Goal: Task Accomplishment & Management: Use online tool/utility

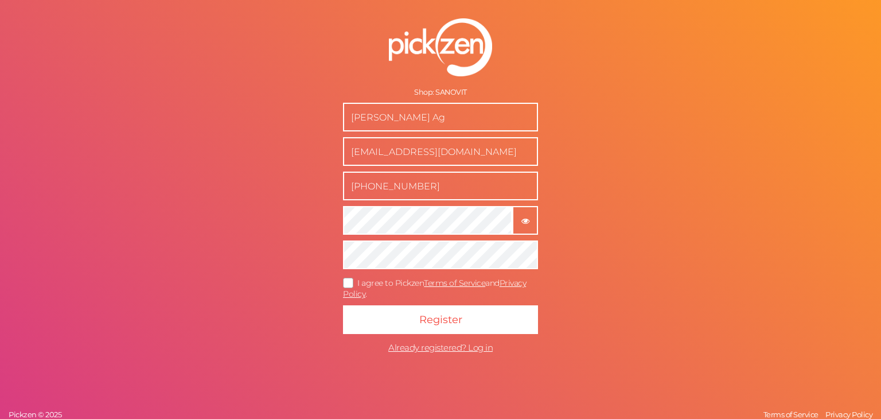
click at [519, 225] on button "× Show password" at bounding box center [525, 220] width 26 height 29
click at [531, 217] on tooltip "× Show password" at bounding box center [526, 220] width 24 height 9
click at [348, 282] on icon at bounding box center [349, 283] width 18 height 6
click at [0, 0] on input "I agree to Pickzen Terms of Service and Privacy Policy ." at bounding box center [0, 0] width 0 height 0
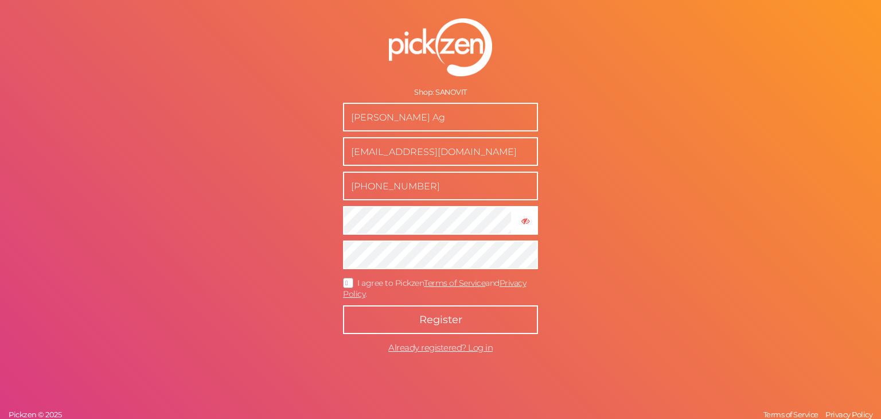
click at [373, 316] on button "Register" at bounding box center [440, 319] width 195 height 29
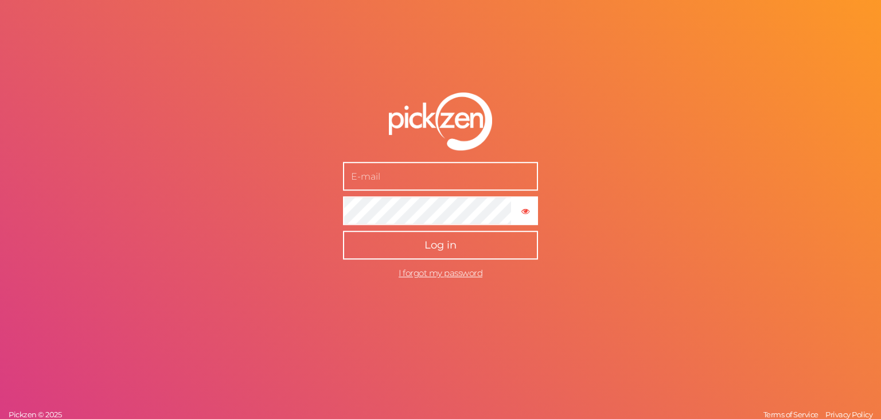
type input "[EMAIL_ADDRESS][DOMAIN_NAME]"
click at [479, 242] on button "Log in" at bounding box center [440, 245] width 195 height 29
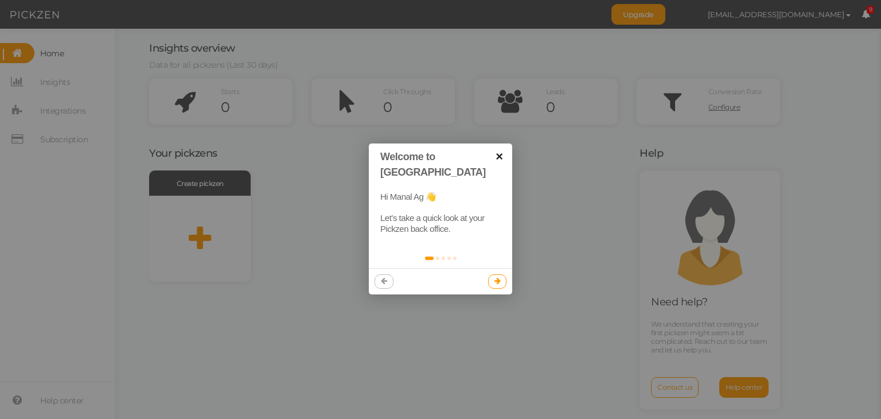
click at [498, 157] on link "×" at bounding box center [500, 156] width 26 height 26
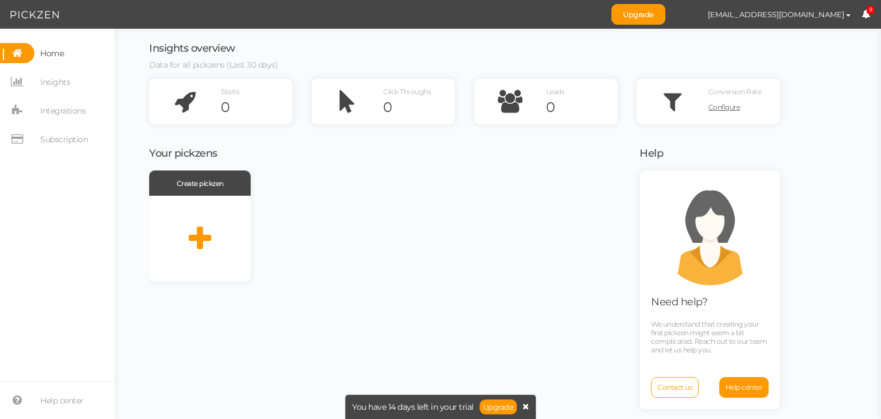
click at [526, 407] on icon at bounding box center [526, 406] width 6 height 8
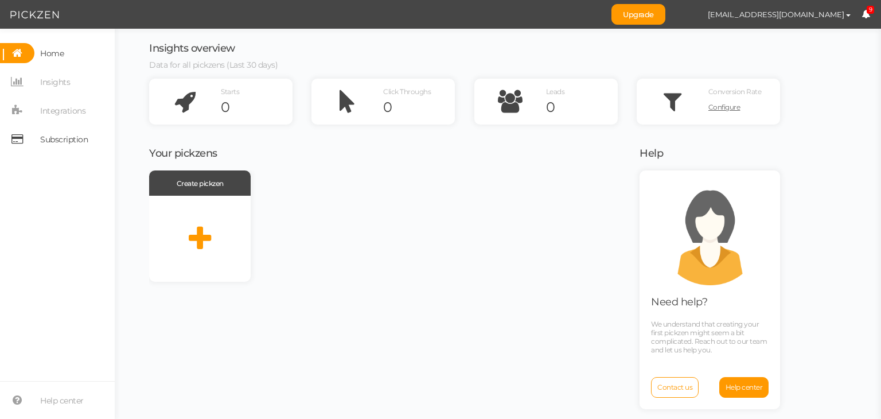
click at [76, 147] on span "Subscription" at bounding box center [64, 139] width 48 height 18
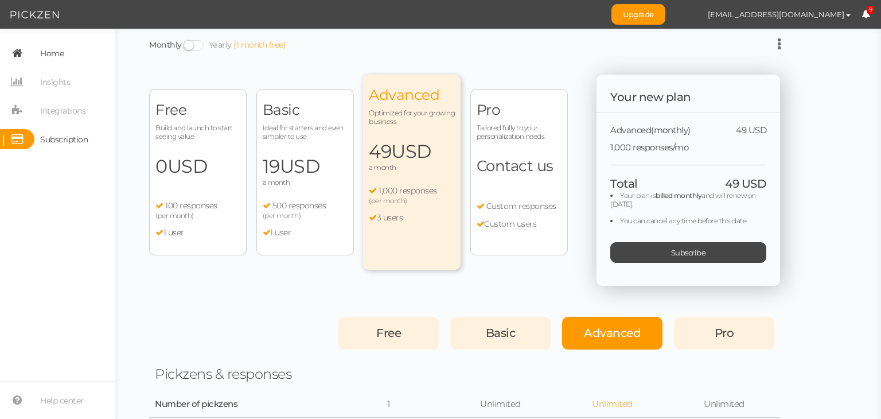
click at [60, 58] on span "Home" at bounding box center [52, 53] width 24 height 18
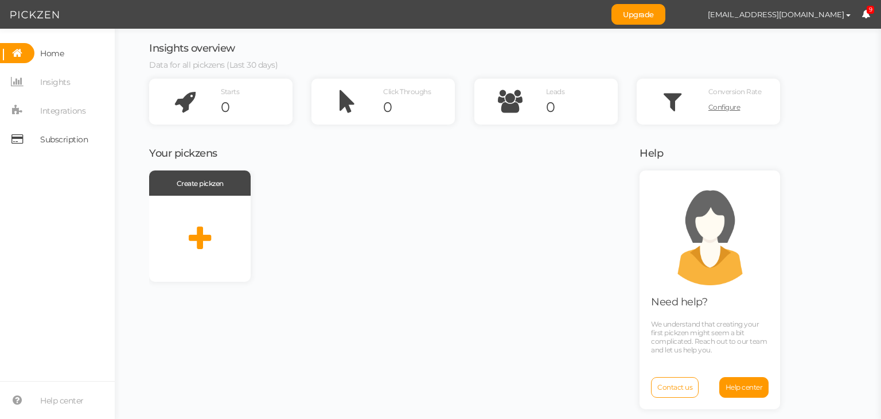
click at [71, 136] on span "Subscription" at bounding box center [64, 139] width 48 height 18
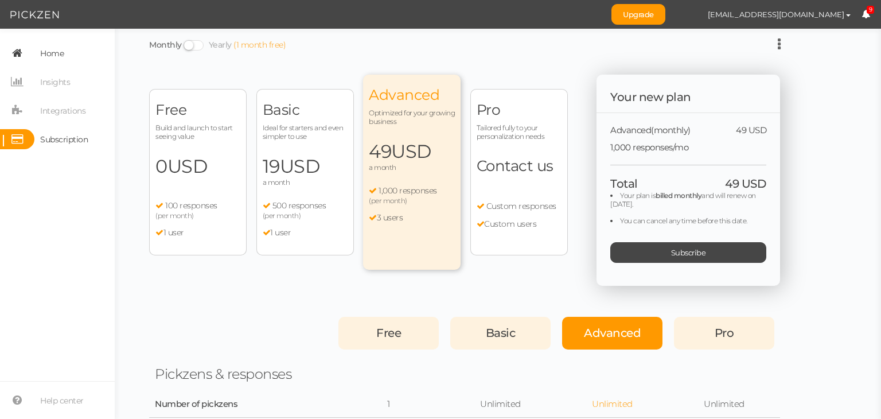
click at [61, 62] on span "Home" at bounding box center [52, 53] width 24 height 18
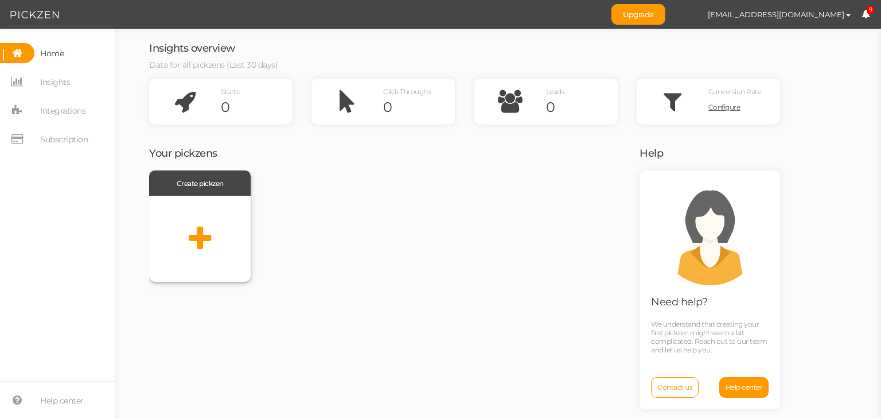
click at [195, 232] on icon at bounding box center [200, 238] width 22 height 29
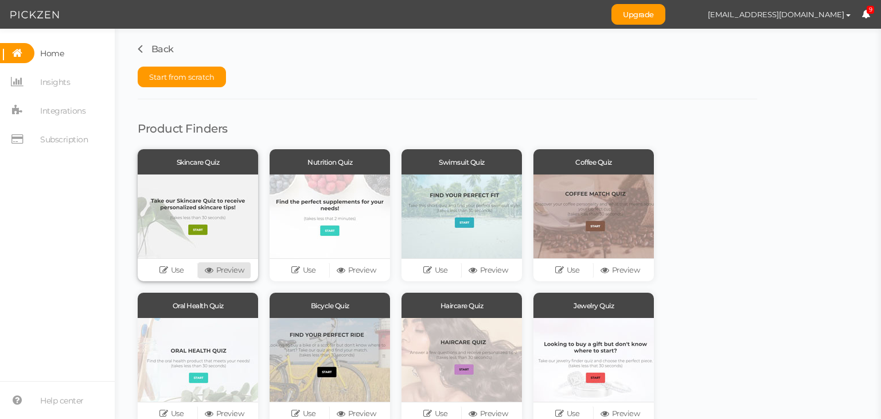
click at [233, 267] on link "Preview" at bounding box center [224, 270] width 53 height 16
click at [189, 69] on button "Start from scratch" at bounding box center [182, 77] width 88 height 21
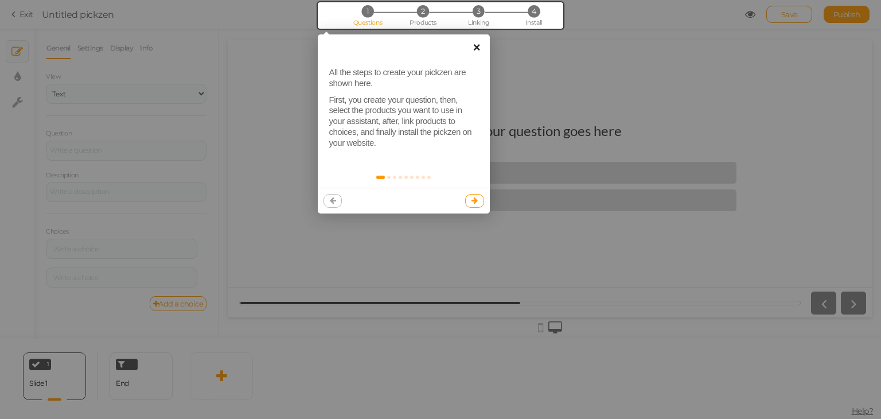
click at [476, 46] on link "×" at bounding box center [477, 47] width 26 height 26
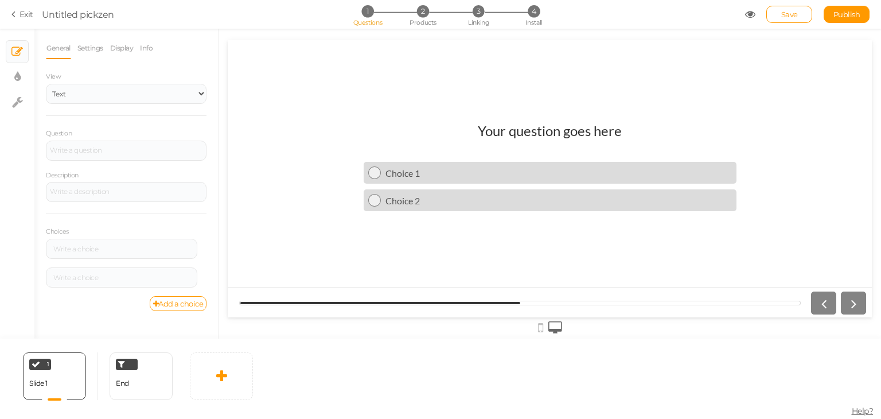
click at [510, 127] on h1 "Your question goes here" at bounding box center [550, 136] width 144 height 28
click at [480, 24] on span "Linking" at bounding box center [478, 22] width 21 height 8
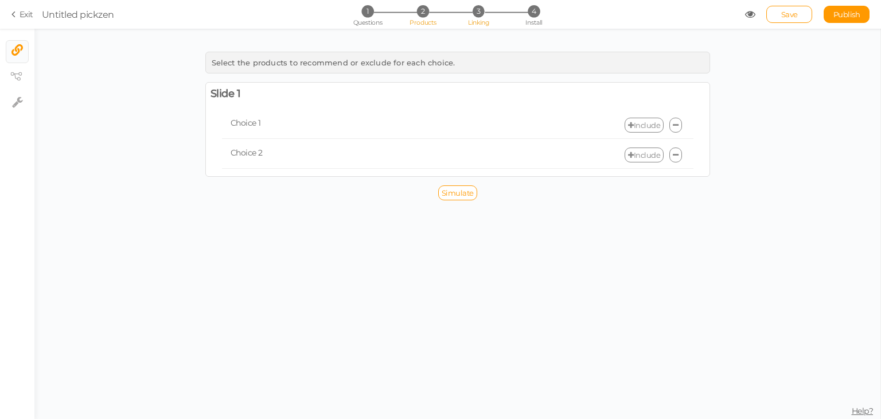
click at [414, 26] on span "Products" at bounding box center [423, 22] width 27 height 8
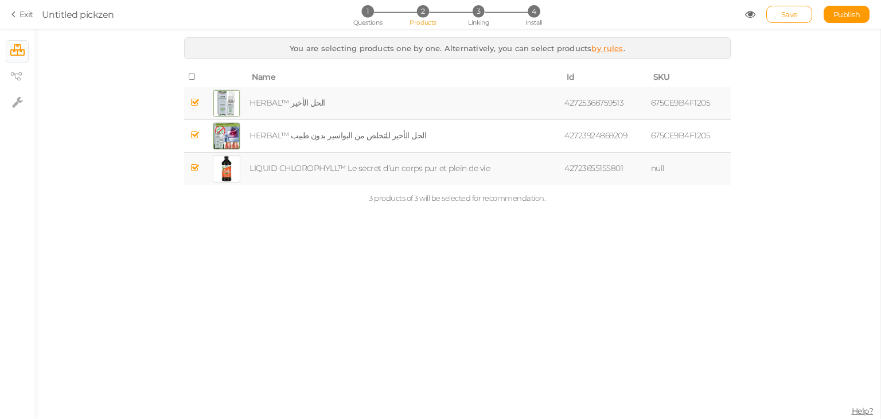
click at [191, 75] on icon at bounding box center [193, 77] width 8 height 8
click at [537, 9] on span "4" at bounding box center [534, 11] width 12 height 12
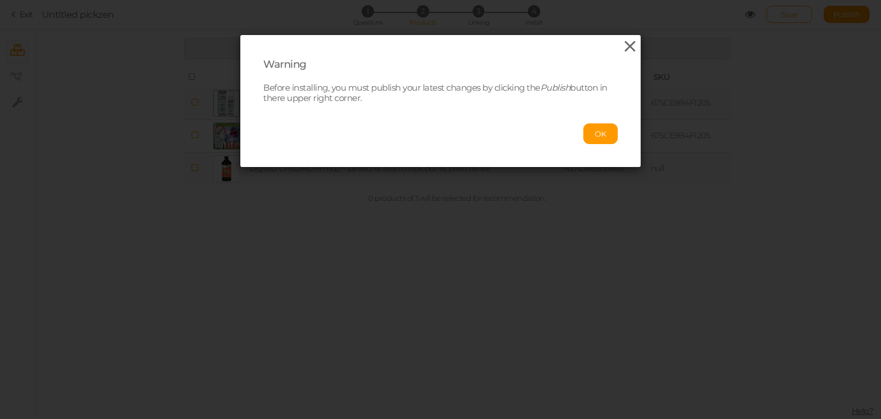
click at [631, 48] on icon at bounding box center [630, 46] width 17 height 17
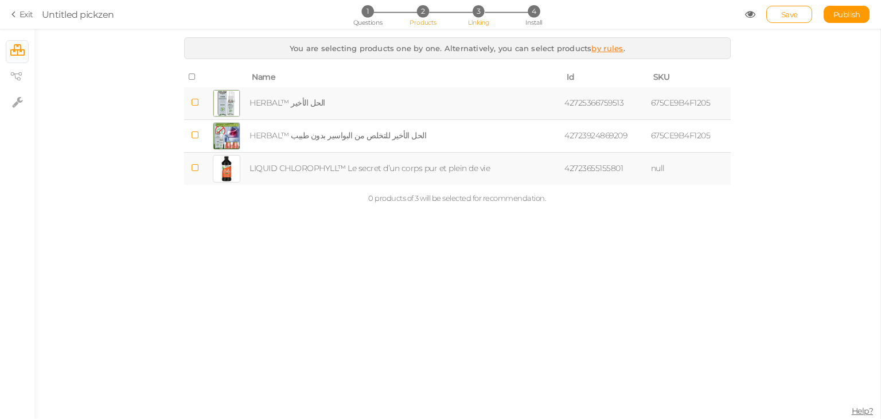
click at [481, 23] on span "Linking" at bounding box center [478, 22] width 21 height 8
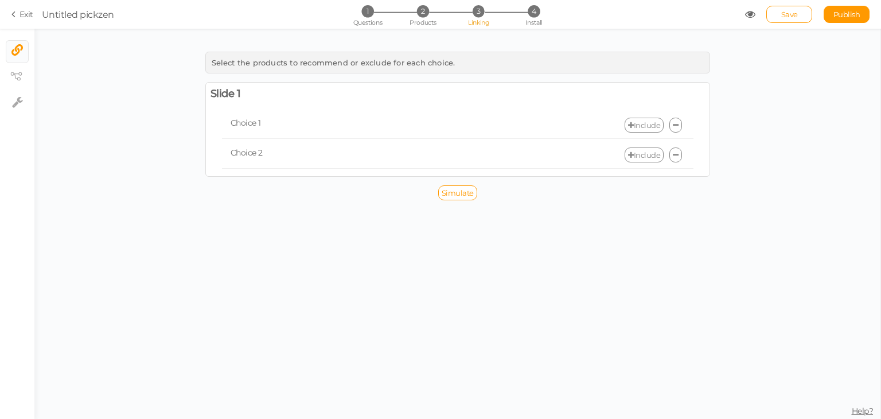
click at [520, 133] on div "Choice 1 Include" at bounding box center [458, 125] width 472 height 27
click at [519, 160] on div "Include" at bounding box center [576, 154] width 236 height 15
click at [371, 26] on span "Questions" at bounding box center [367, 22] width 29 height 8
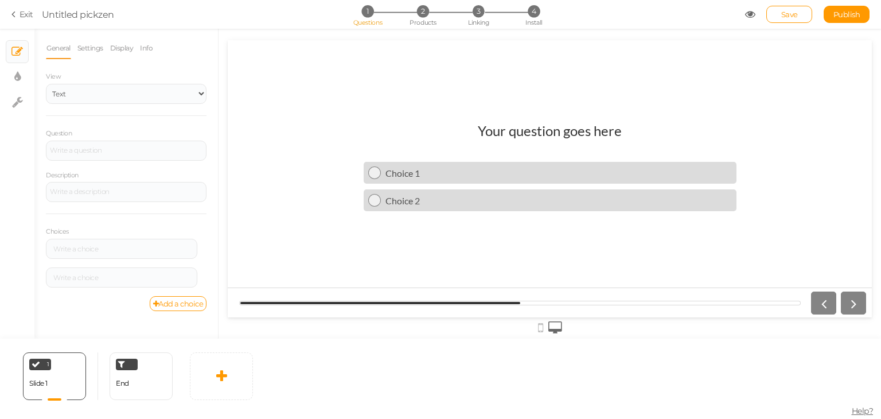
click at [518, 130] on h1 "Your question goes here" at bounding box center [550, 136] width 144 height 28
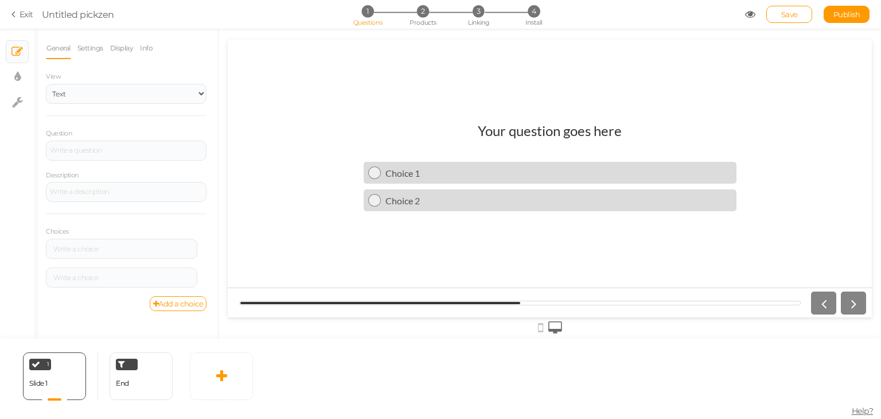
click at [518, 130] on h1 "Your question goes here" at bounding box center [550, 136] width 144 height 28
click at [125, 151] on div at bounding box center [126, 150] width 153 height 7
click at [110, 147] on div at bounding box center [126, 150] width 153 height 7
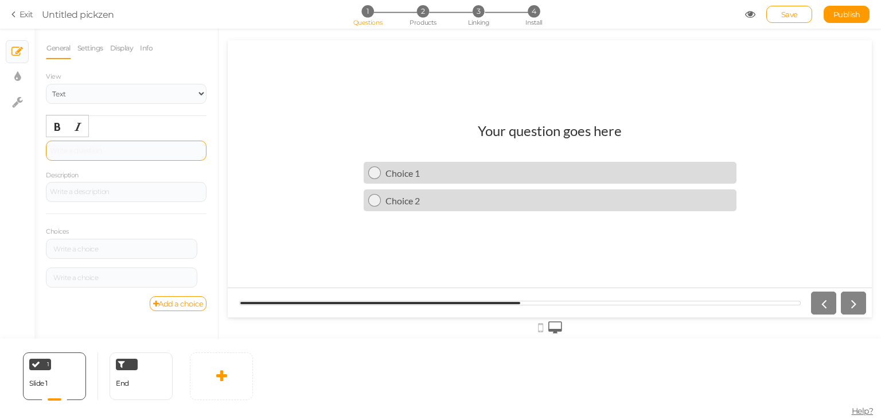
click at [107, 152] on div at bounding box center [126, 150] width 153 height 7
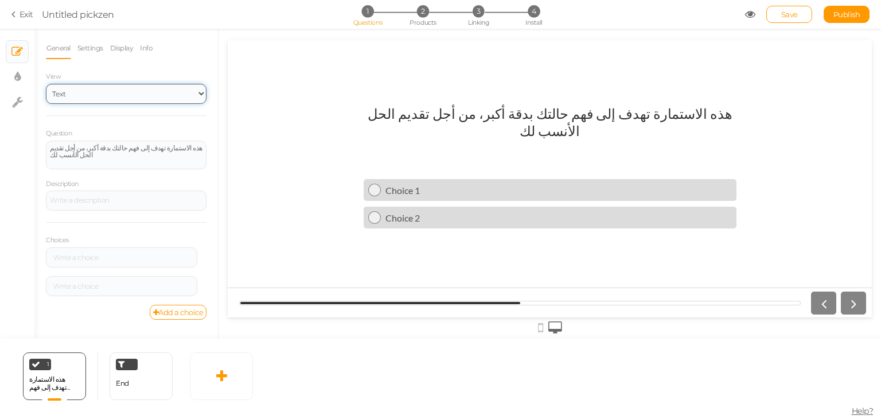
click at [169, 98] on select "Text Images Slider Dropdown" at bounding box center [126, 94] width 161 height 20
click at [46, 84] on select "Text Images Slider Dropdown" at bounding box center [126, 94] width 161 height 20
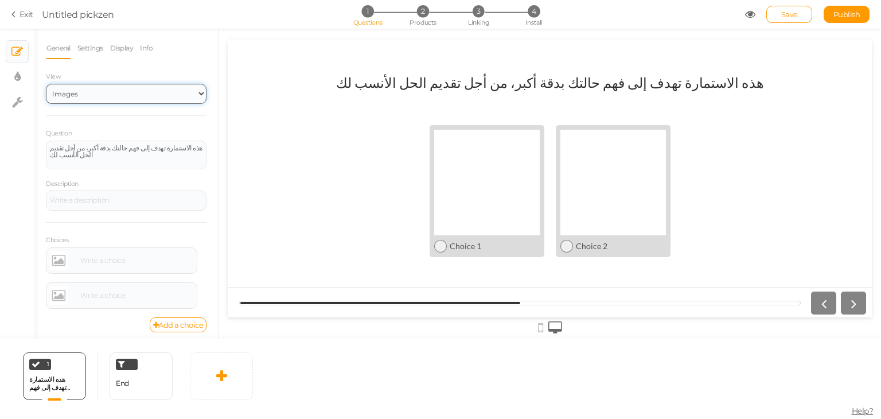
click at [171, 98] on select "Text Images Slider Dropdown" at bounding box center [126, 94] width 161 height 20
click at [46, 84] on select "Text Images Slider Dropdown" at bounding box center [126, 94] width 161 height 20
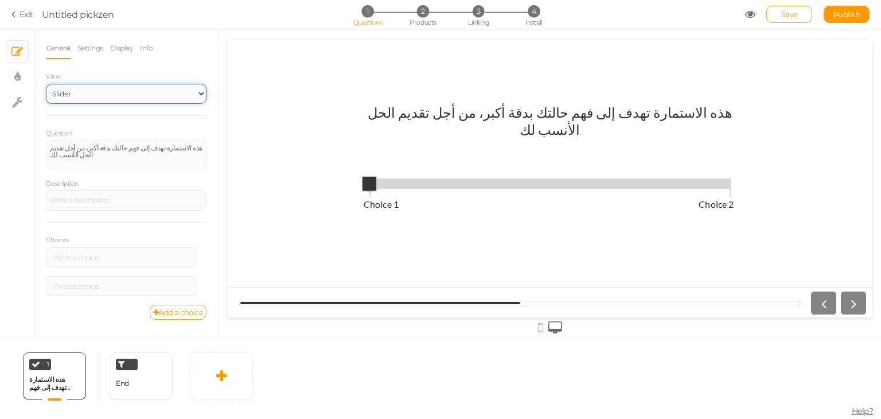
click at [169, 100] on select "Text Images Slider Dropdown" at bounding box center [126, 94] width 161 height 20
click at [46, 84] on select "Text Images Slider Dropdown" at bounding box center [126, 94] width 161 height 20
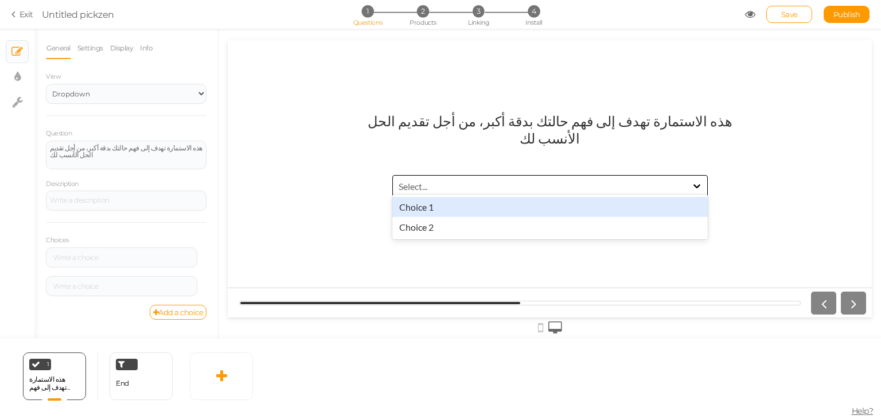
click at [673, 179] on div "Select..." at bounding box center [540, 185] width 294 height 13
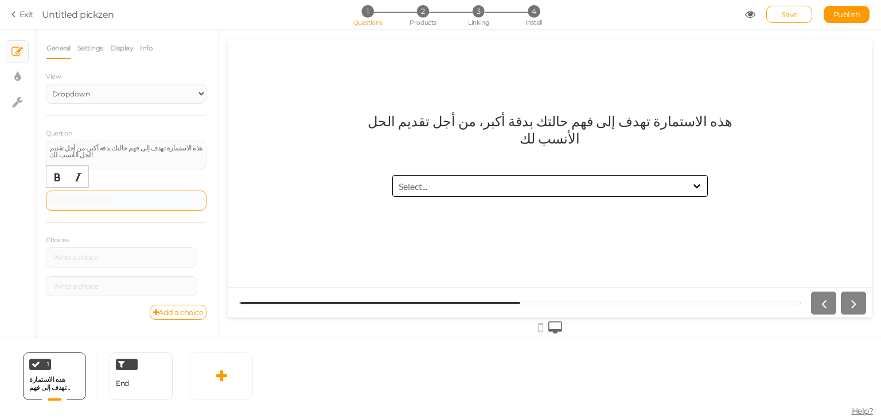
click at [115, 202] on div at bounding box center [126, 200] width 153 height 7
click at [137, 94] on select "Text Images Slider Dropdown" at bounding box center [126, 94] width 161 height 20
select select "1"
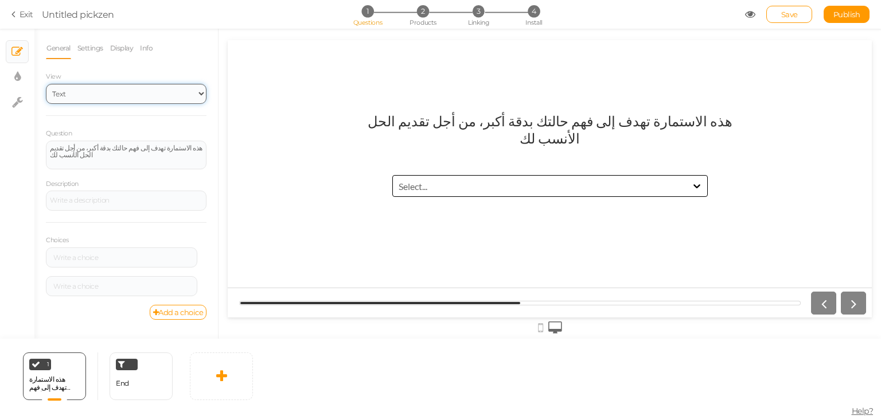
click at [46, 84] on select "Text Images Slider Dropdown" at bounding box center [126, 94] width 161 height 20
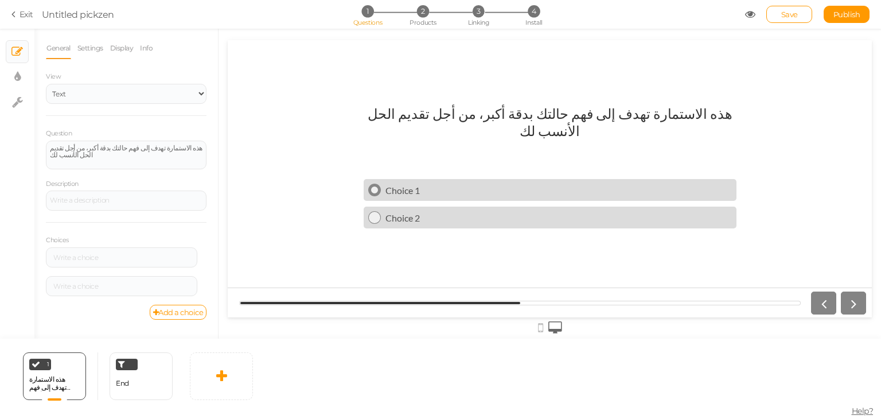
click at [374, 185] on div at bounding box center [374, 190] width 13 height 13
click at [376, 214] on icon at bounding box center [374, 217] width 7 height 7
click at [377, 186] on icon at bounding box center [374, 189] width 7 height 7
click at [131, 254] on div at bounding box center [121, 257] width 143 height 7
click at [108, 305] on div "Add a choice" at bounding box center [126, 312] width 161 height 15
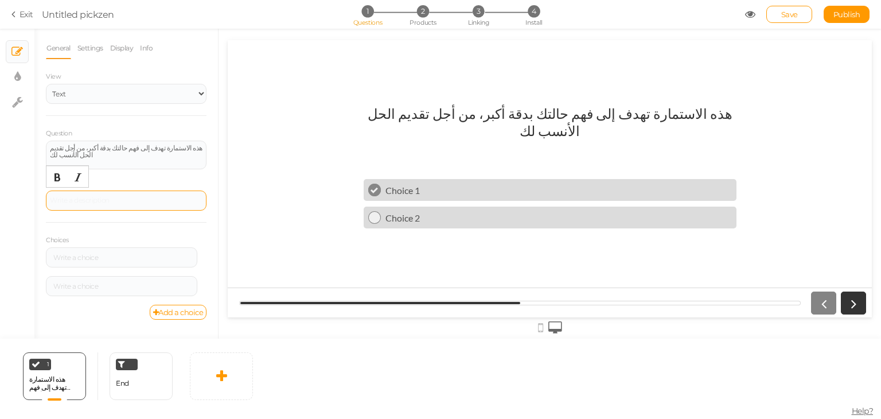
click at [134, 203] on div at bounding box center [126, 200] width 153 height 7
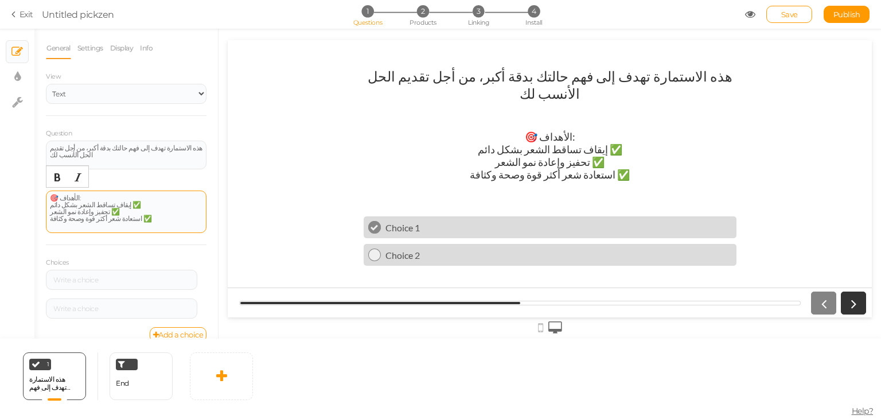
click at [50, 198] on div "🎯 الأهداف:" at bounding box center [126, 198] width 153 height 7
drag, startPoint x: 95, startPoint y: 198, endPoint x: 102, endPoint y: 198, distance: 6.9
click at [102, 198] on div "🎯 الأهداف:" at bounding box center [126, 198] width 153 height 7
click at [96, 198] on div "🎯 الأهداف:" at bounding box center [126, 198] width 153 height 7
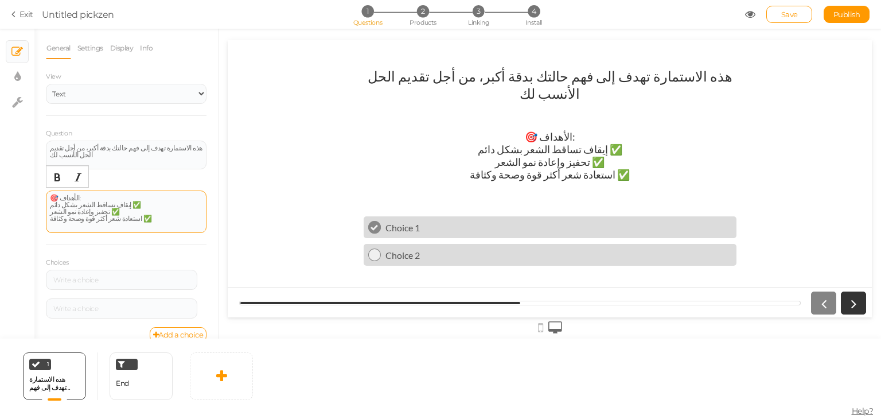
copy div "🎯 الأهداف:"
click at [64, 199] on div "🎯 الأهداف" at bounding box center [126, 198] width 153 height 7
click at [69, 197] on div ": 🎯 الأهداف" at bounding box center [126, 198] width 153 height 7
click at [65, 197] on div ": 🎯 الأهداف" at bounding box center [126, 198] width 153 height 7
click at [65, 197] on div "🎯 الأهداف" at bounding box center [126, 198] width 153 height 7
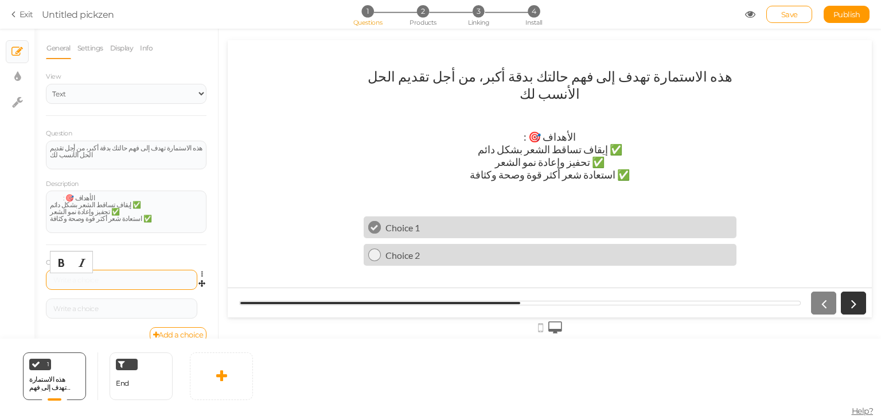
click at [122, 282] on div at bounding box center [121, 280] width 143 height 7
click at [122, 282] on div "الوقت المُقدَّر: دقيقة واحدة" at bounding box center [121, 280] width 143 height 7
click at [201, 272] on icon at bounding box center [204, 274] width 7 height 7
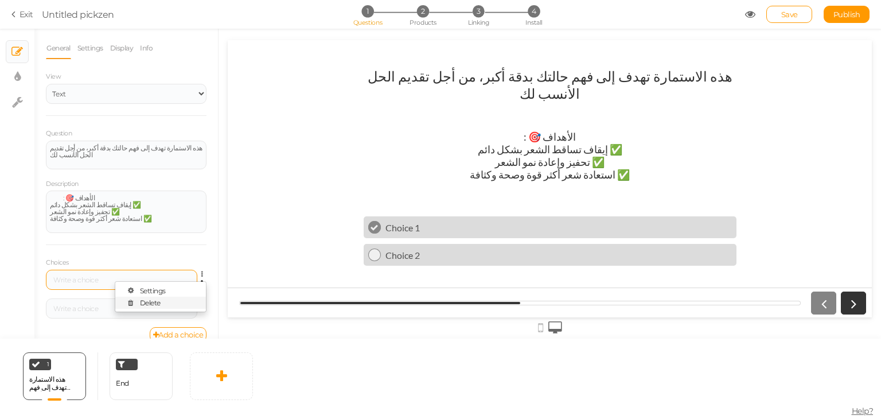
click at [154, 301] on link "Delete" at bounding box center [160, 303] width 91 height 12
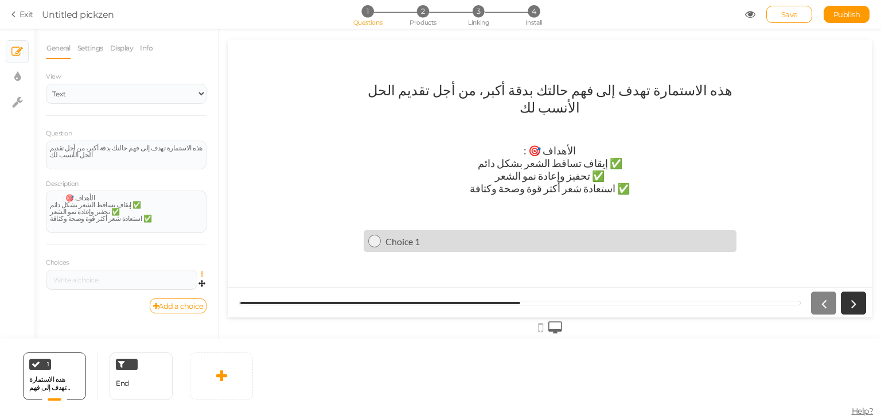
click at [202, 271] on icon at bounding box center [204, 274] width 7 height 7
click at [177, 287] on link "Settings" at bounding box center [160, 291] width 91 height 12
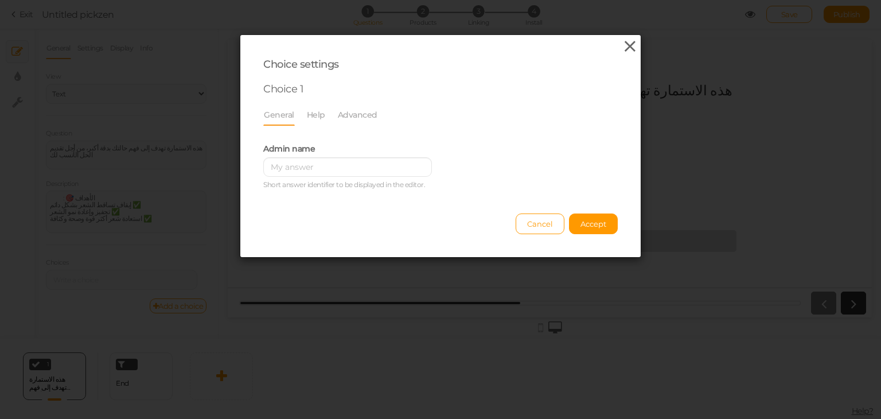
click at [628, 46] on icon at bounding box center [630, 46] width 17 height 17
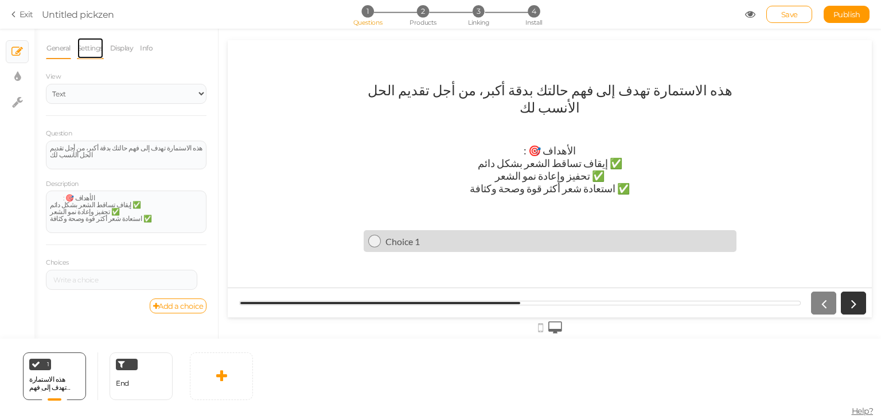
click at [83, 44] on link "Settings" at bounding box center [90, 48] width 27 height 22
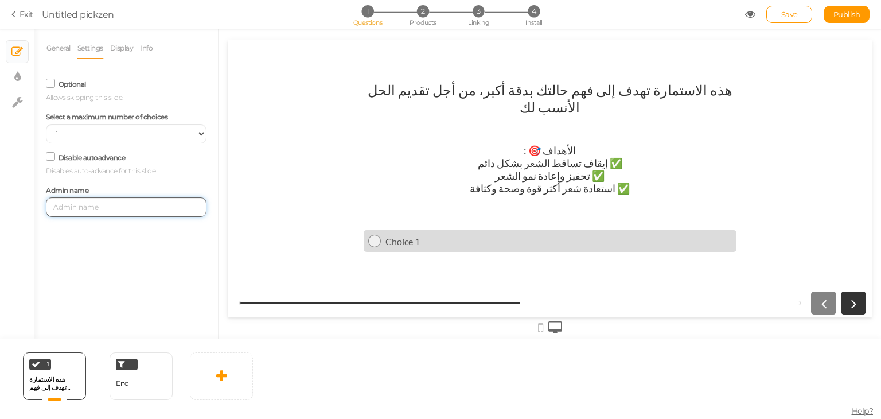
click at [103, 213] on input "text" at bounding box center [126, 207] width 161 height 20
type input "h"
click at [123, 44] on link "Display" at bounding box center [122, 48] width 25 height 22
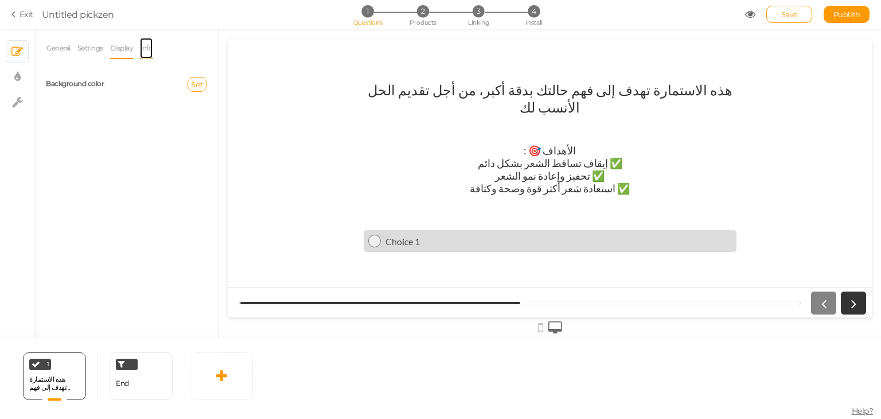
click at [142, 45] on link "Info" at bounding box center [146, 48] width 14 height 22
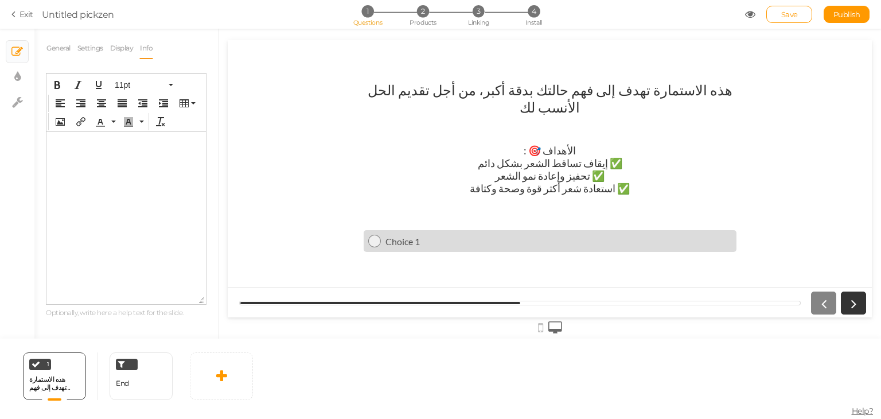
click at [119, 150] on html at bounding box center [126, 141] width 160 height 18
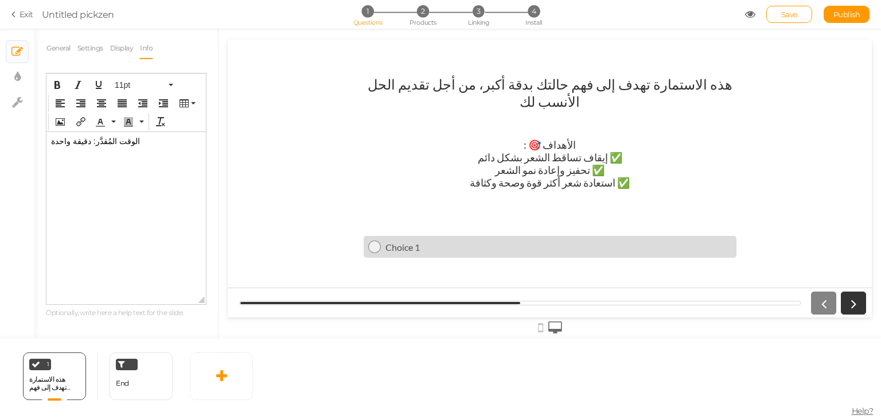
click at [97, 146] on p "الوقت المُقدَّر: دقيقة واحدة" at bounding box center [126, 141] width 150 height 9
click at [102, 121] on icon "Text color" at bounding box center [100, 121] width 9 height 9
click at [108, 121] on button "Text color" at bounding box center [113, 122] width 10 height 16
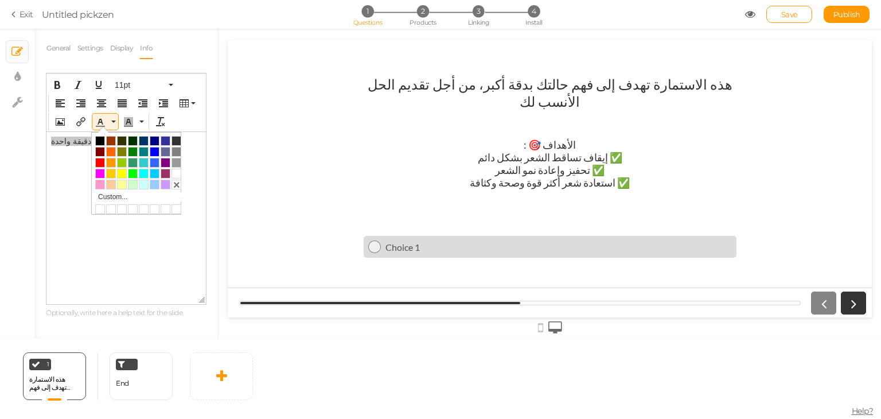
click at [112, 148] on div at bounding box center [111, 152] width 10 height 10
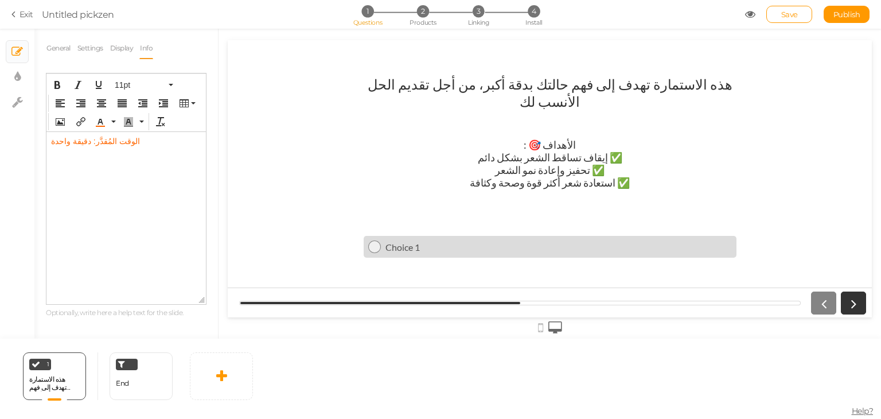
drag, startPoint x: 113, startPoint y: 180, endPoint x: 83, endPoint y: 260, distance: 85.7
click at [113, 150] on html "الوقت المُقدَّر: دقيقة واحدة" at bounding box center [126, 141] width 160 height 18
click at [80, 142] on span "الوقت المُقدَّر: دقيقة واحدة" at bounding box center [95, 141] width 89 height 9
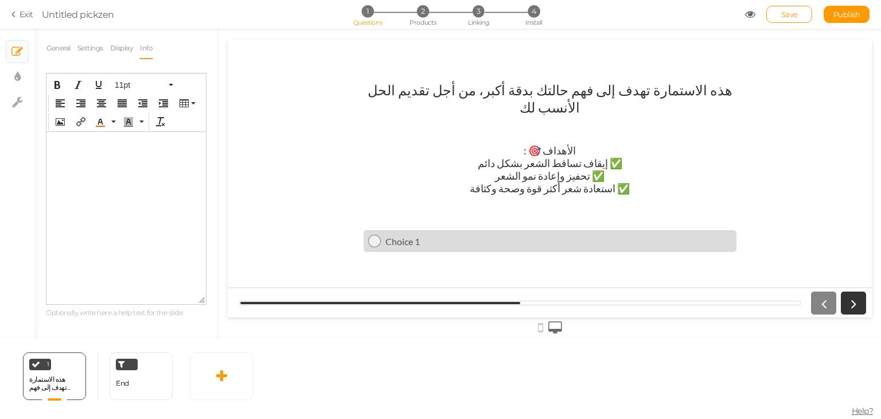
click at [114, 150] on html at bounding box center [126, 141] width 160 height 18
click at [60, 51] on link "General" at bounding box center [58, 48] width 25 height 22
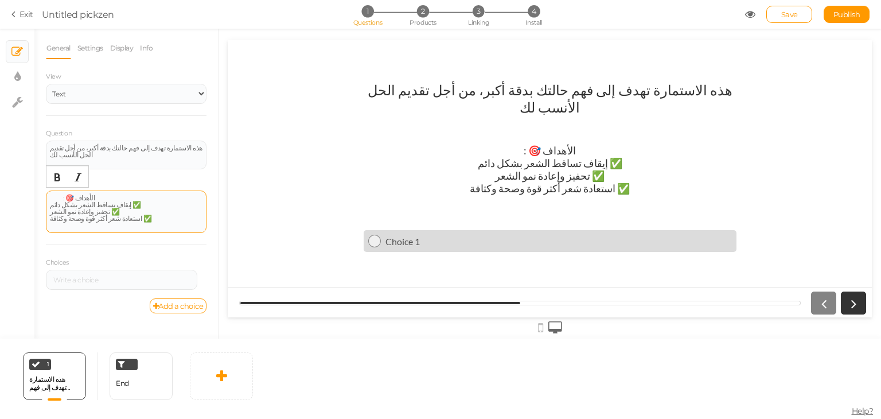
click at [101, 221] on div "استعادة شعر أكثر قوة وصحة وكثافة ✅" at bounding box center [126, 222] width 153 height 14
click at [157, 216] on div "استعادة شعر أكثر قوة وصحة وكثافة ✅" at bounding box center [126, 222] width 153 height 14
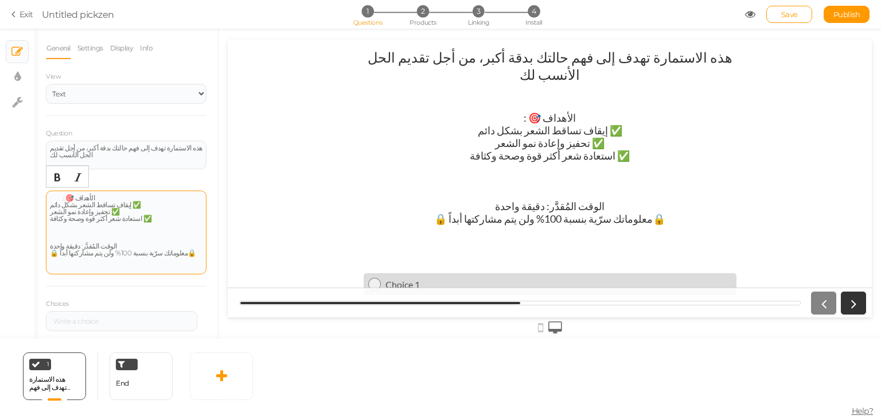
click at [48, 245] on div ": 🎯 الأهداف إيقاف تساقط الشعر بشكل دائم ✅ تحفيز وإعادة نمو الشعر ✅ استعادة شعر …" at bounding box center [126, 232] width 161 height 84
click at [112, 245] on div "الوقت المُقدَّر: دقيقة واحدة" at bounding box center [126, 246] width 153 height 7
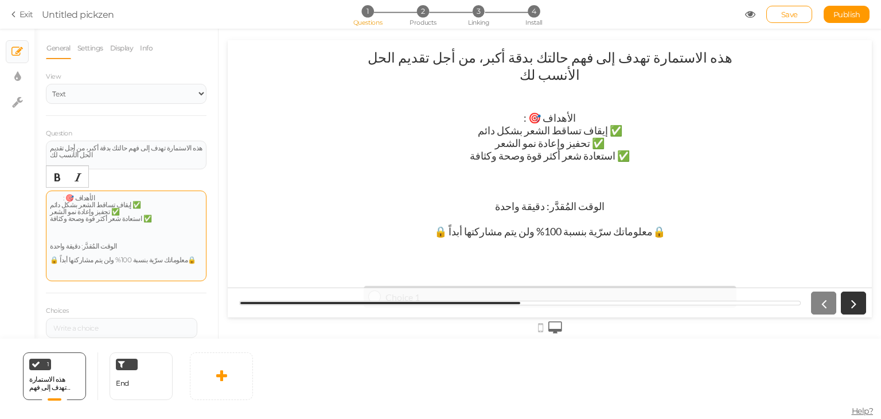
click at [72, 236] on div at bounding box center [126, 239] width 153 height 7
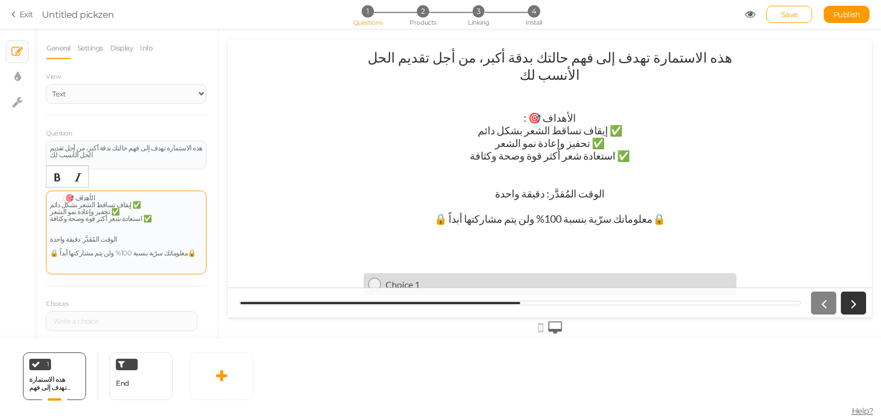
click at [77, 236] on div "الوقت المُقدَّر: دقيقة واحدة" at bounding box center [126, 239] width 153 height 7
click at [57, 178] on icon "Bold" at bounding box center [57, 177] width 9 height 9
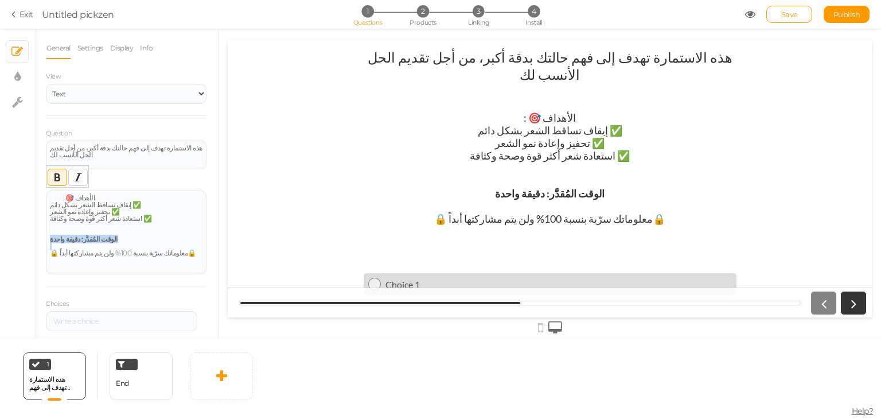
click at [73, 180] on icon "Italic" at bounding box center [77, 177] width 9 height 9
click at [157, 238] on div "الوقت المُقدَّر: دقيقة واحدة" at bounding box center [126, 239] width 153 height 7
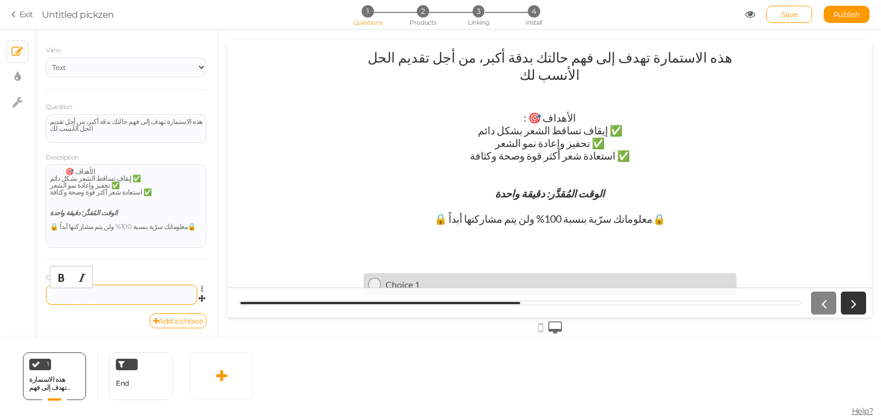
click at [134, 295] on div at bounding box center [121, 294] width 143 height 7
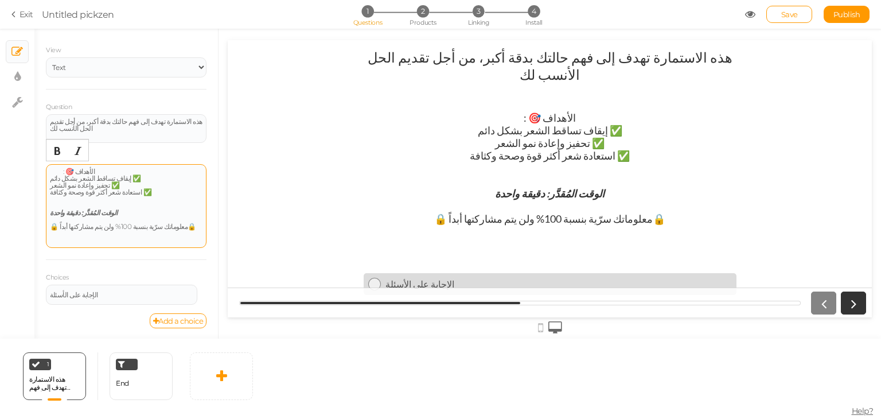
click at [150, 239] on div "🔒 معلوماتك سرّية بنسبة 100% ولن يتم مشاركتها أبداً🔒" at bounding box center [126, 233] width 153 height 21
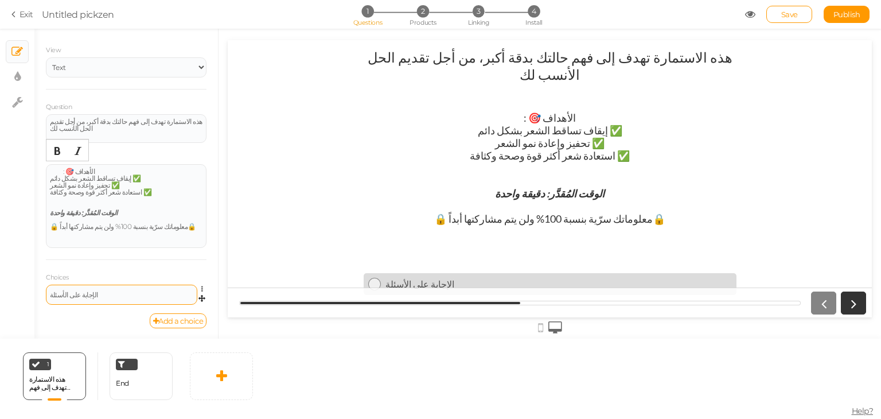
click at [103, 297] on div "الإجابة على الأسئلة" at bounding box center [121, 295] width 151 height 20
click at [537, 326] on div at bounding box center [550, 326] width 644 height 19
click at [538, 327] on icon at bounding box center [540, 327] width 5 height 13
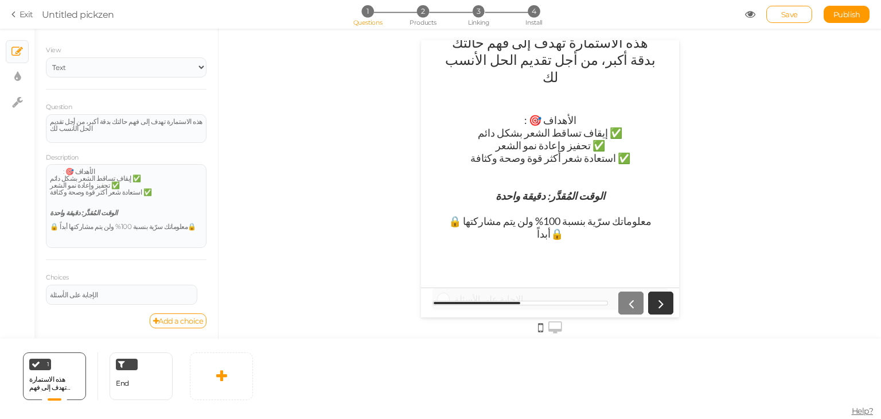
scroll to position [14, 0]
click at [545, 294] on div "الإجابة على الأسئلة" at bounding box center [558, 299] width 209 height 11
click at [558, 327] on icon at bounding box center [556, 327] width 14 height 13
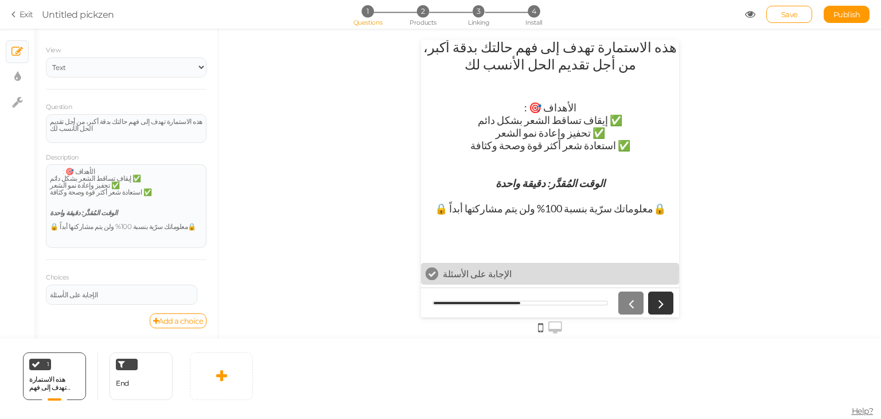
scroll to position [0, 0]
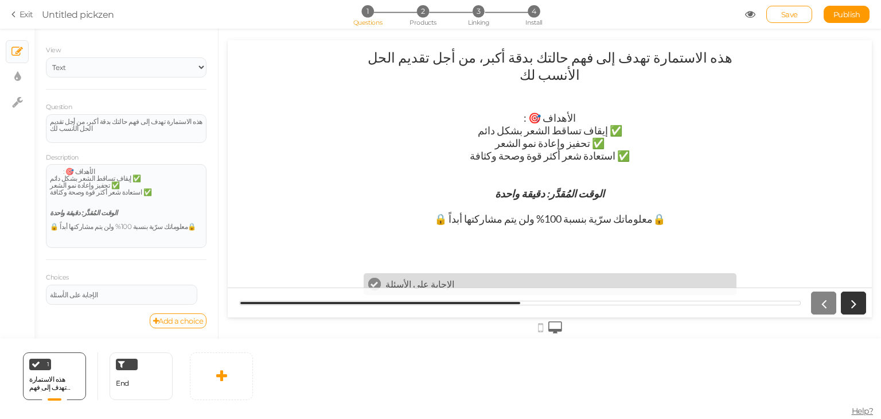
click at [450, 278] on div "الإجابة على الأسئلة" at bounding box center [559, 283] width 347 height 11
click at [201, 286] on icon at bounding box center [204, 289] width 7 height 7
click at [161, 300] on link "Settings" at bounding box center [160, 305] width 91 height 12
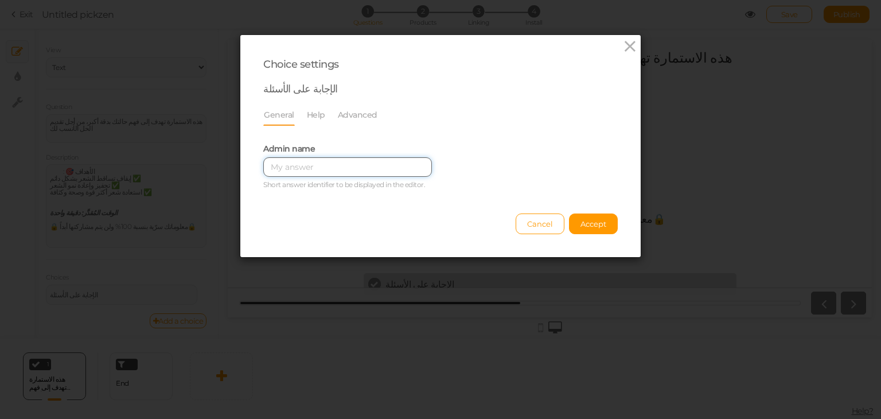
click at [359, 164] on input "text" at bounding box center [347, 167] width 169 height 20
paste input "الإجابة على الأسئلة"
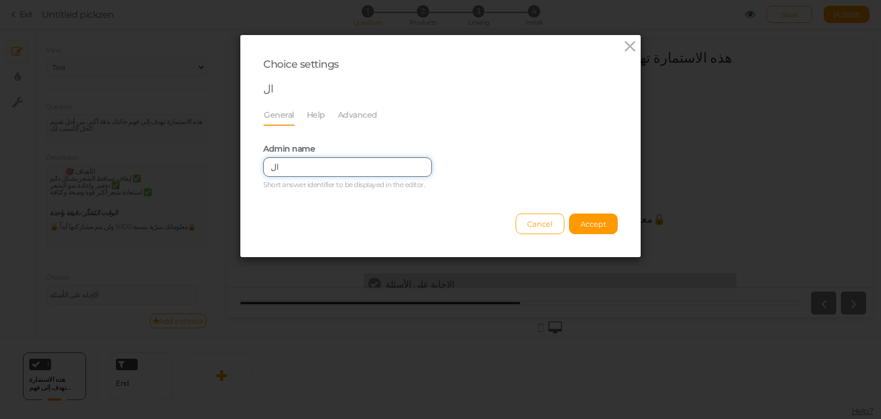
type input "ا"
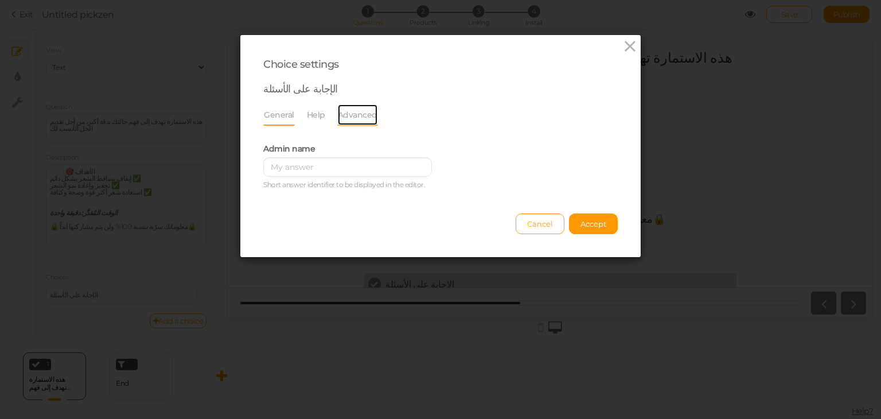
click at [346, 124] on link "Advanced" at bounding box center [357, 115] width 41 height 22
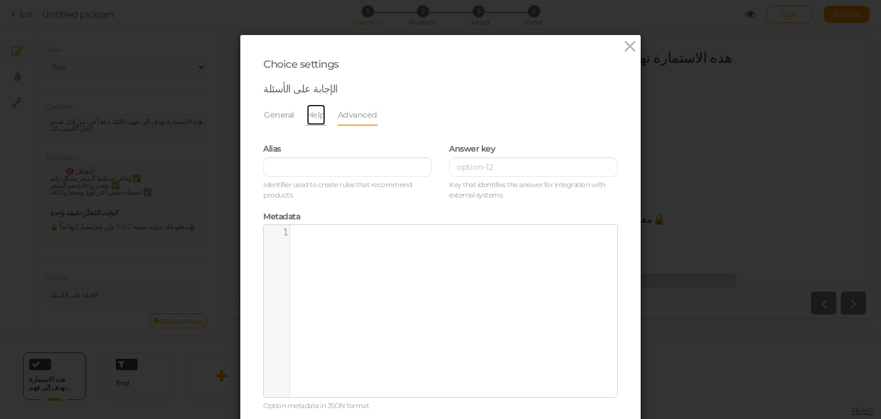
click at [316, 119] on link "Help" at bounding box center [316, 115] width 20 height 22
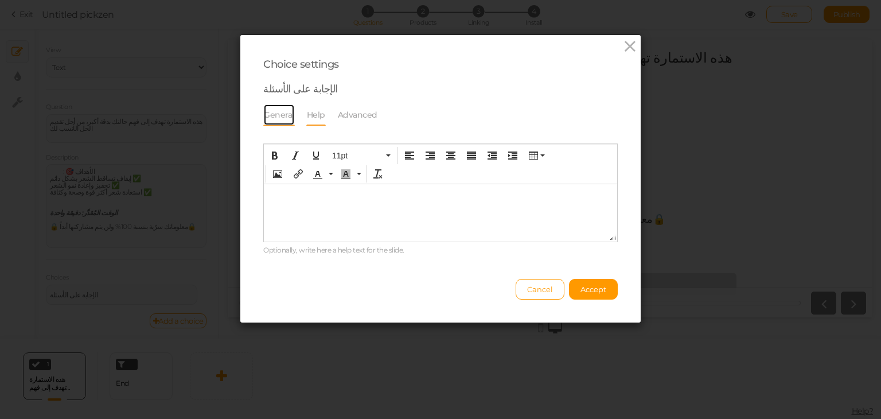
click at [276, 120] on link "General" at bounding box center [279, 115] width 32 height 22
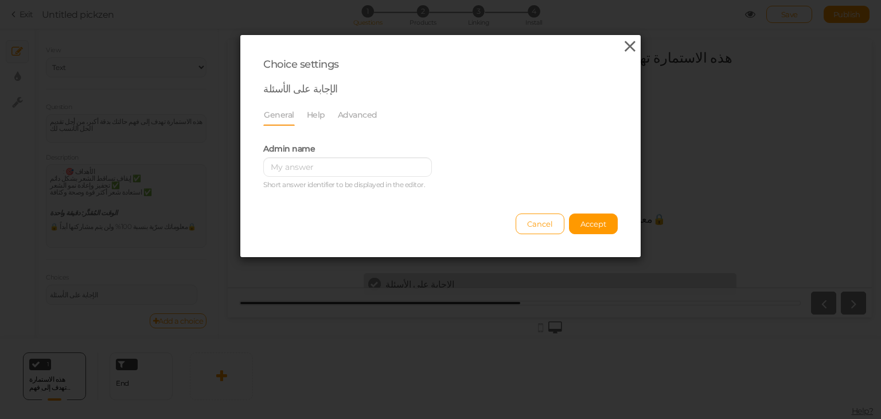
click at [625, 41] on icon at bounding box center [630, 46] width 17 height 17
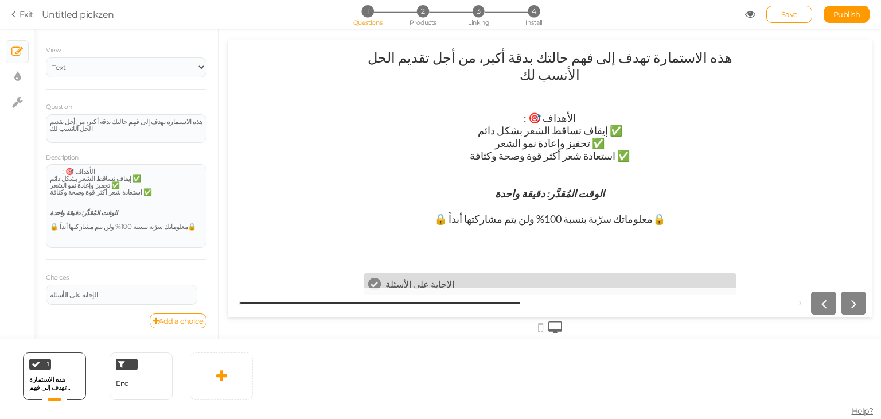
click at [820, 305] on div at bounding box center [837, 302] width 60 height 23
click at [862, 306] on div at bounding box center [837, 302] width 60 height 23
click at [133, 383] on div "End" at bounding box center [141, 376] width 63 height 48
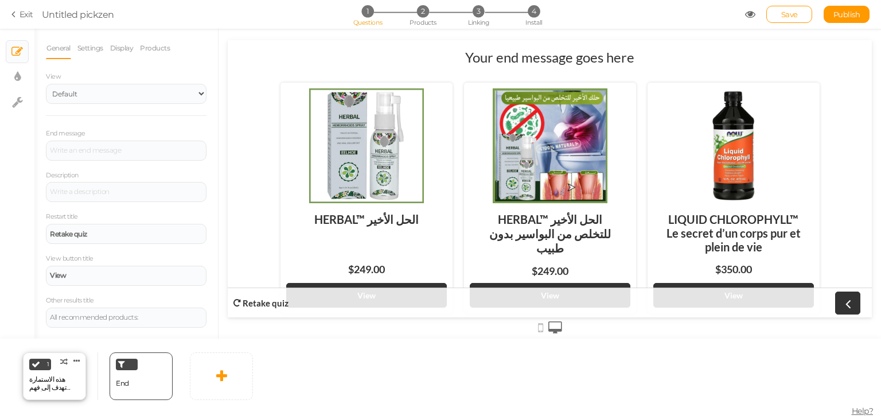
click at [56, 376] on div "هذه الاستمارة تهدف إلى فهم حالتك بدقة أكبر، من أجل تقديم الحل الأنسب لك" at bounding box center [54, 383] width 50 height 16
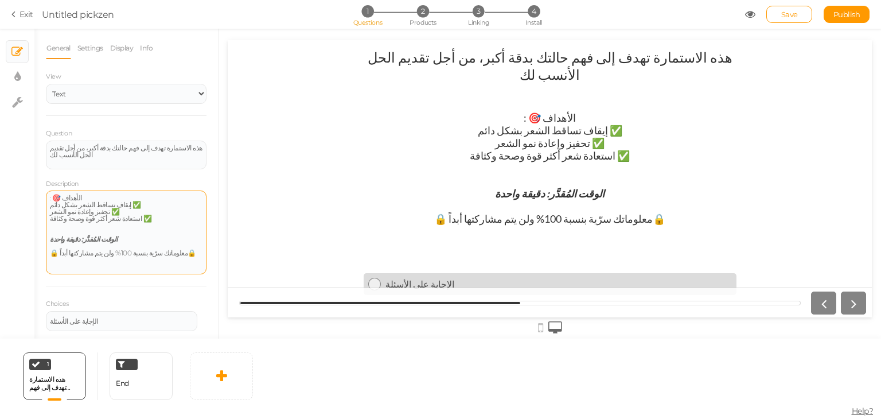
scroll to position [26, 0]
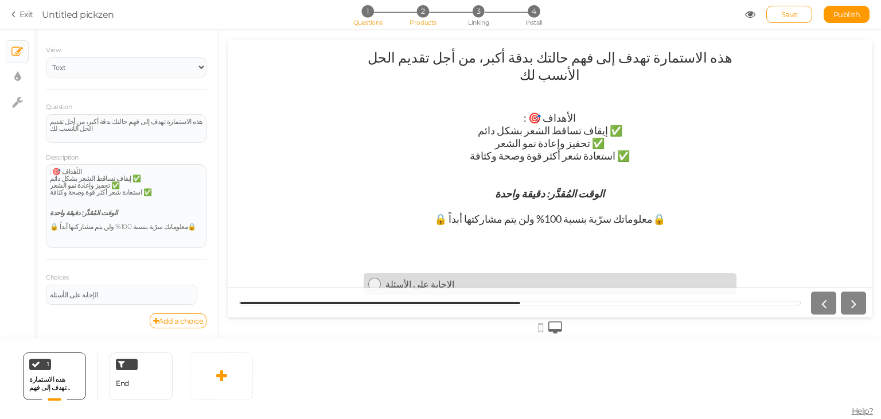
click at [425, 21] on span "Products" at bounding box center [423, 22] width 27 height 8
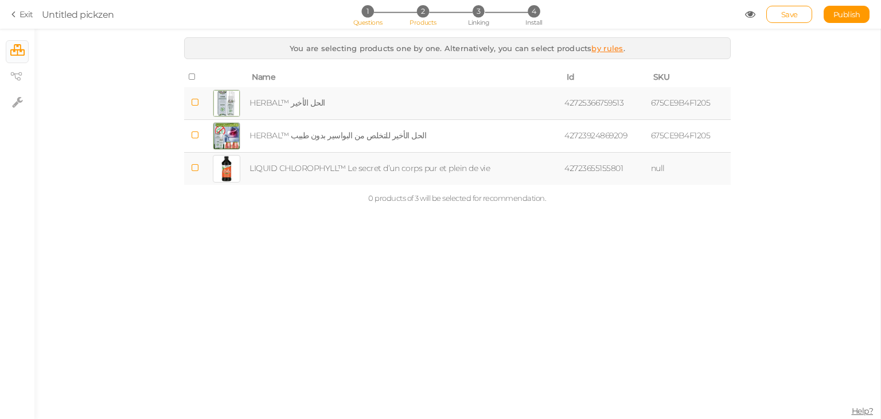
click at [371, 20] on span "Questions" at bounding box center [367, 22] width 29 height 8
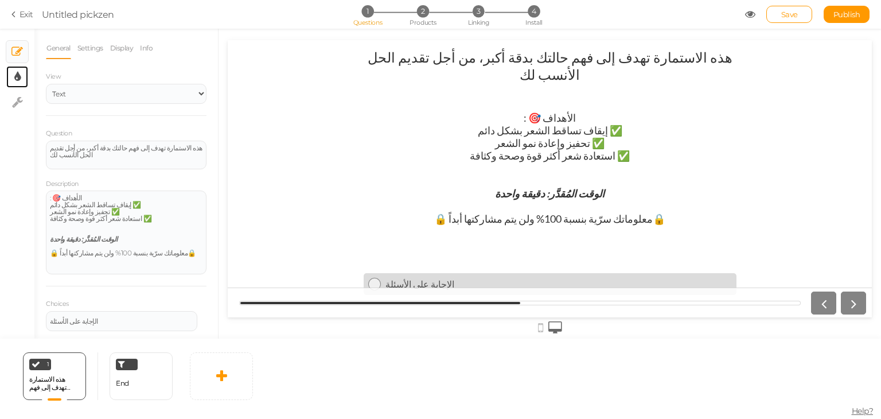
click at [24, 79] on link "× Display settings" at bounding box center [17, 77] width 22 height 22
select select "2"
select select "lato"
select select "fade"
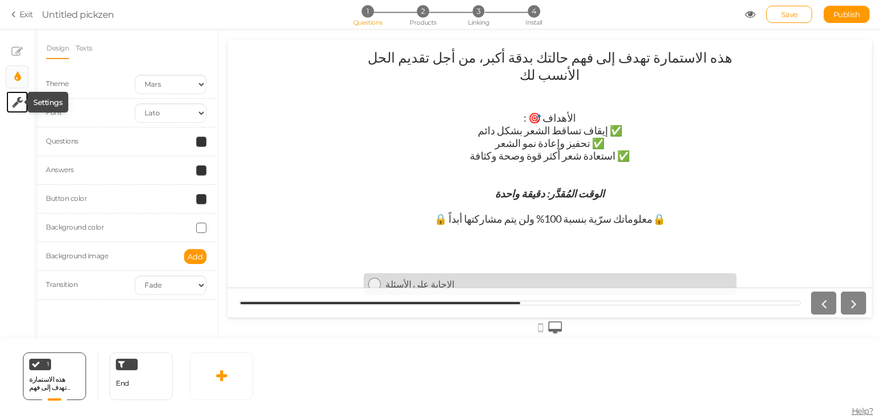
click at [18, 99] on icon at bounding box center [17, 101] width 11 height 11
select select "en"
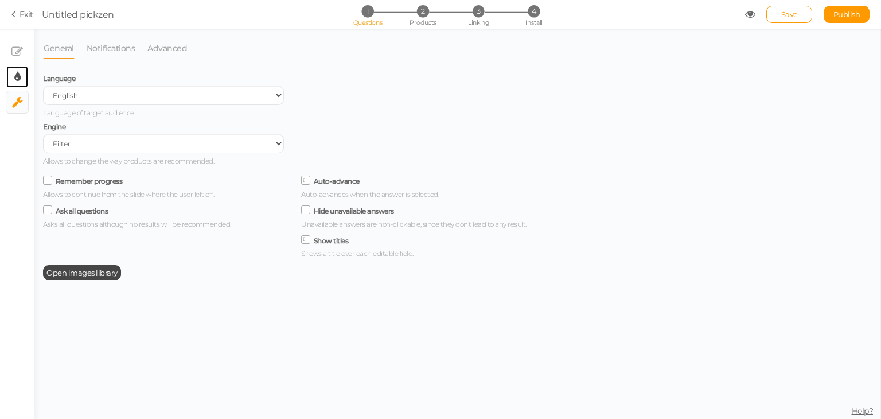
click at [15, 85] on link "× Display settings" at bounding box center [17, 77] width 22 height 22
select select "2"
select select "lato"
select select "fade"
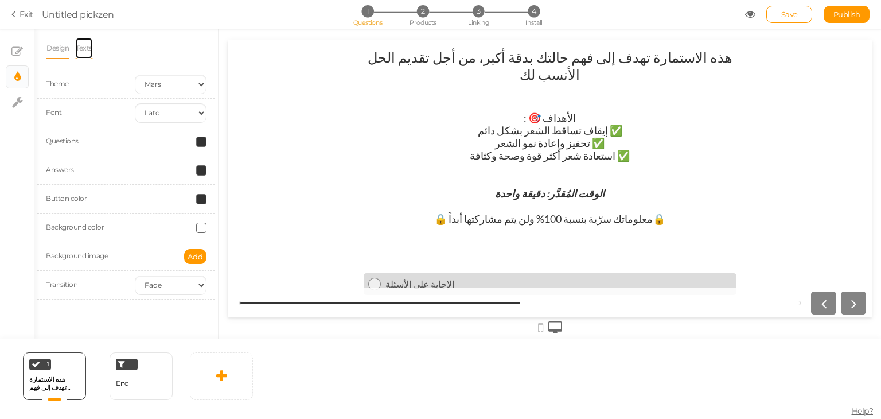
click at [88, 49] on link "Texts" at bounding box center [84, 48] width 18 height 22
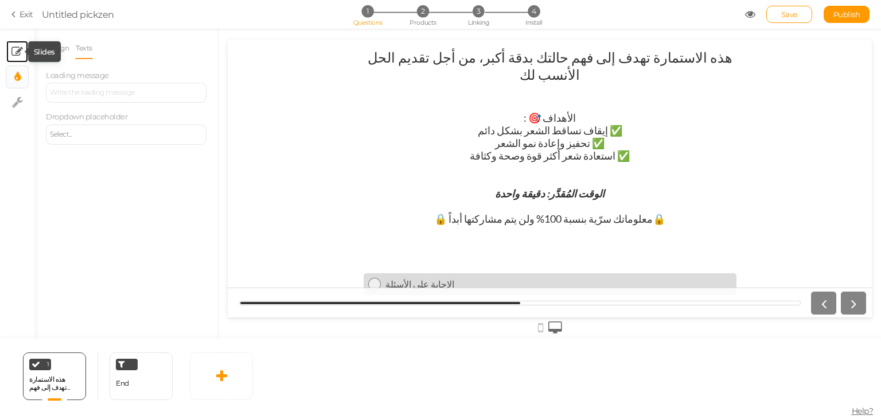
click at [14, 56] on icon at bounding box center [16, 51] width 11 height 11
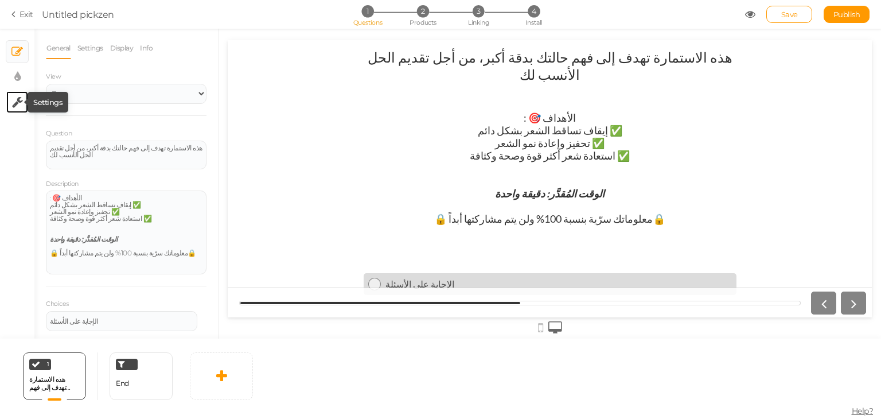
click at [15, 99] on icon at bounding box center [17, 101] width 11 height 11
select select "en"
